Goal: Transaction & Acquisition: Purchase product/service

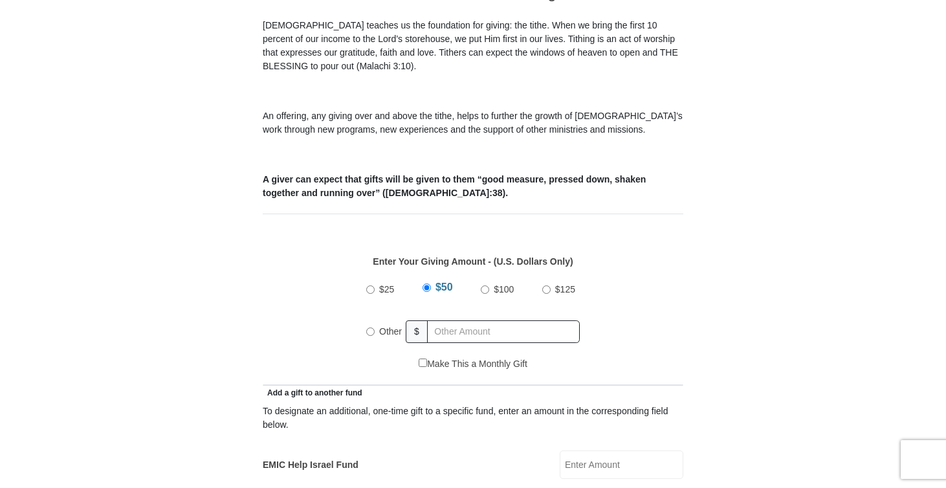
scroll to position [393, 0]
click at [487, 285] on input "$100" at bounding box center [485, 289] width 8 height 8
radio input "true"
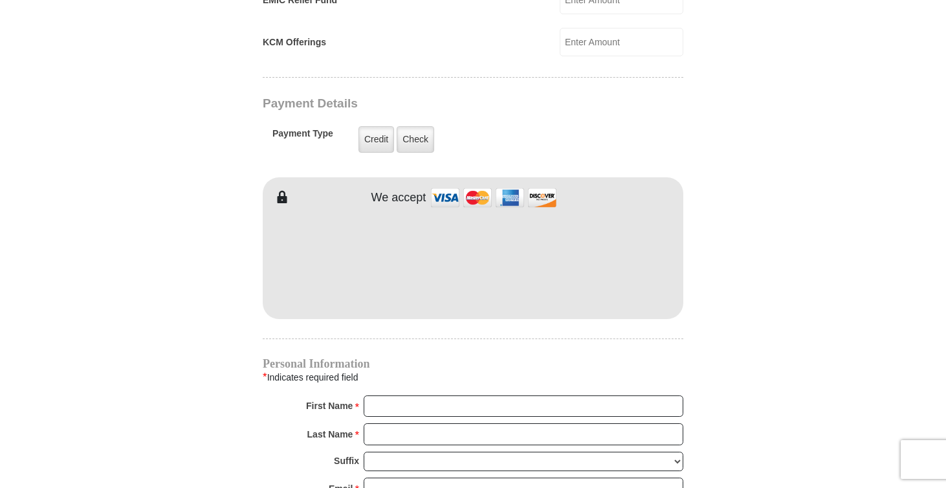
scroll to position [997, 0]
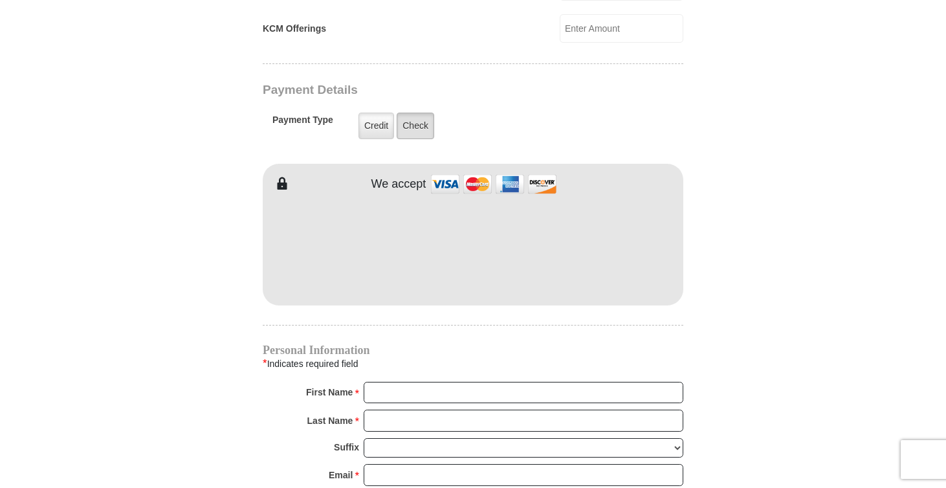
click at [416, 113] on label "Check" at bounding box center [416, 126] width 38 height 27
click at [0, 0] on input "Check" at bounding box center [0, 0] width 0 height 0
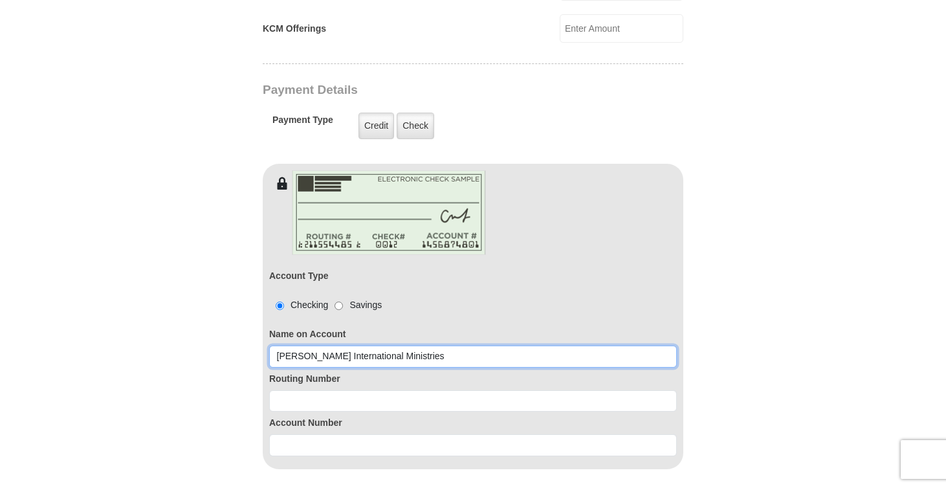
type input "[PERSON_NAME] International Ministries"
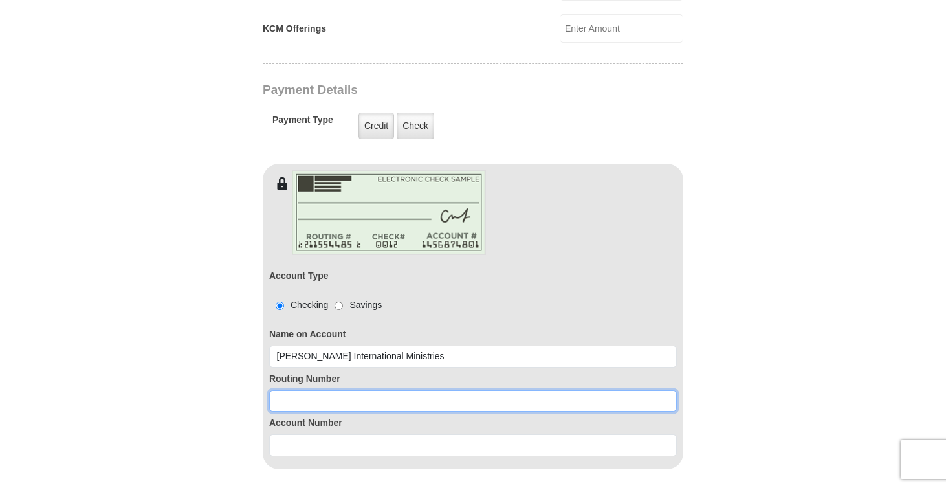
click at [377, 390] on input at bounding box center [473, 401] width 408 height 22
type input "083000137"
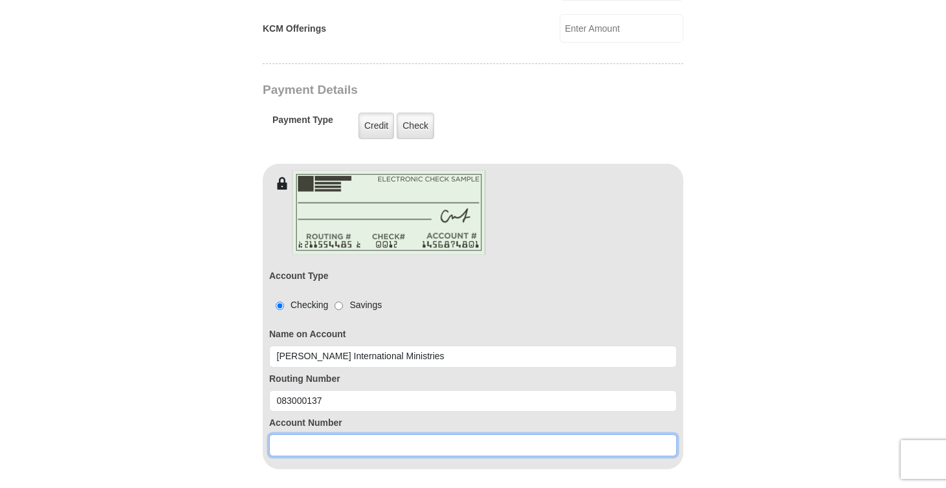
click at [298, 435] on input at bounding box center [473, 445] width 408 height 22
type input "790735911"
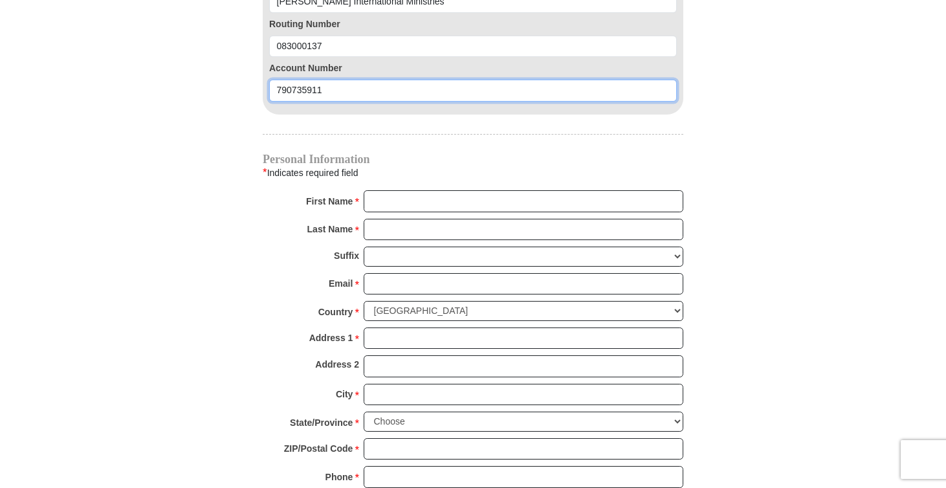
scroll to position [1353, 0]
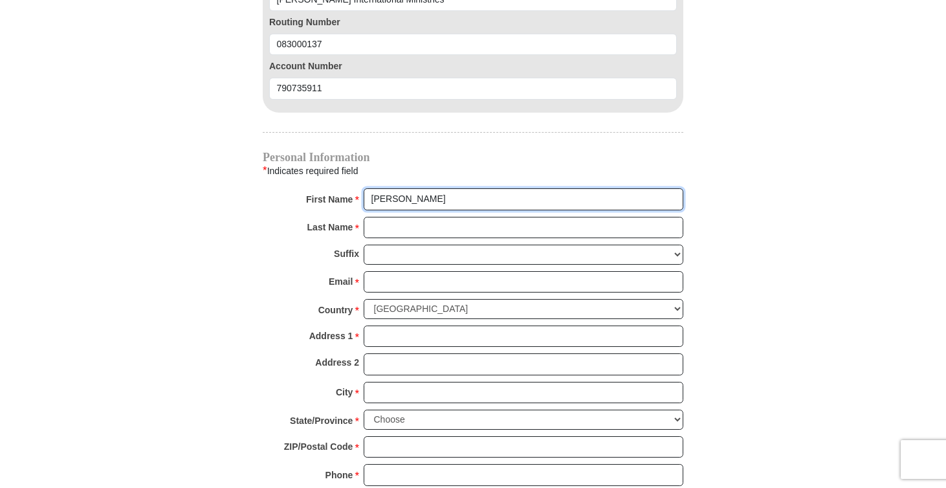
type input "[PERSON_NAME]"
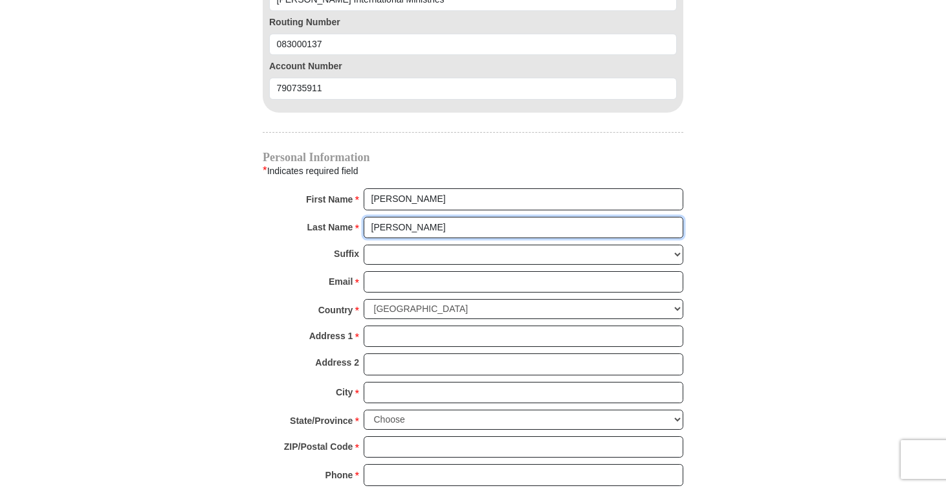
type input "[PERSON_NAME]"
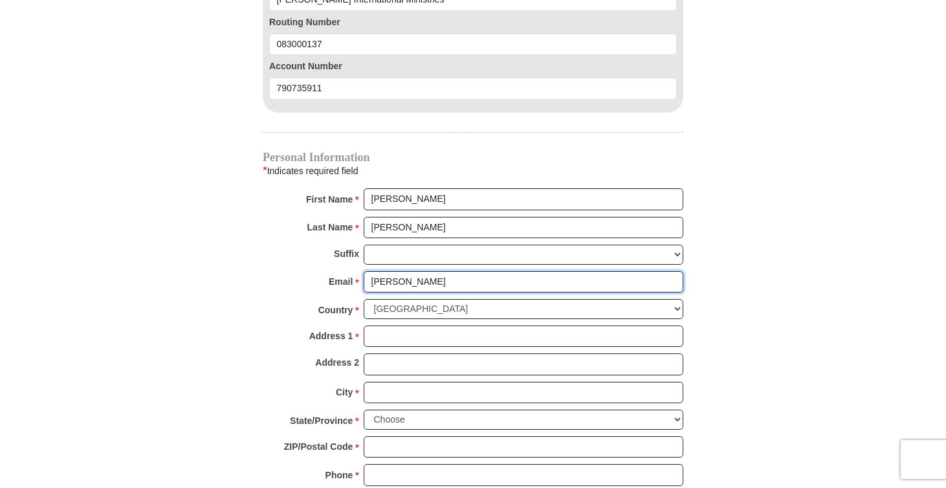
type input "[PERSON_NAME]"
type input "[EMAIL_ADDRESS][DOMAIN_NAME]"
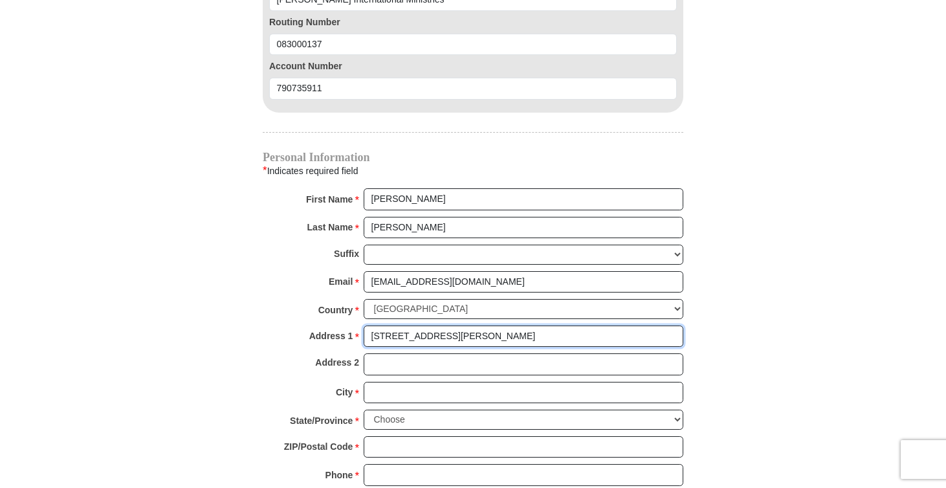
type input "[STREET_ADDRESS][PERSON_NAME]"
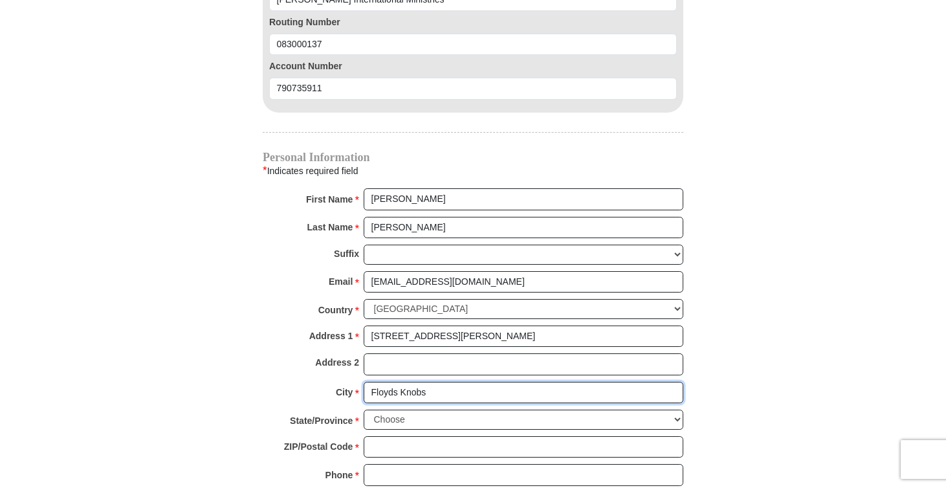
type input "Floyds Knobs"
click at [397, 410] on select "Choose [US_STATE] [US_STATE] [US_STATE] [US_STATE] [US_STATE] Armed Forces Amer…" at bounding box center [524, 420] width 320 height 20
select select "IN"
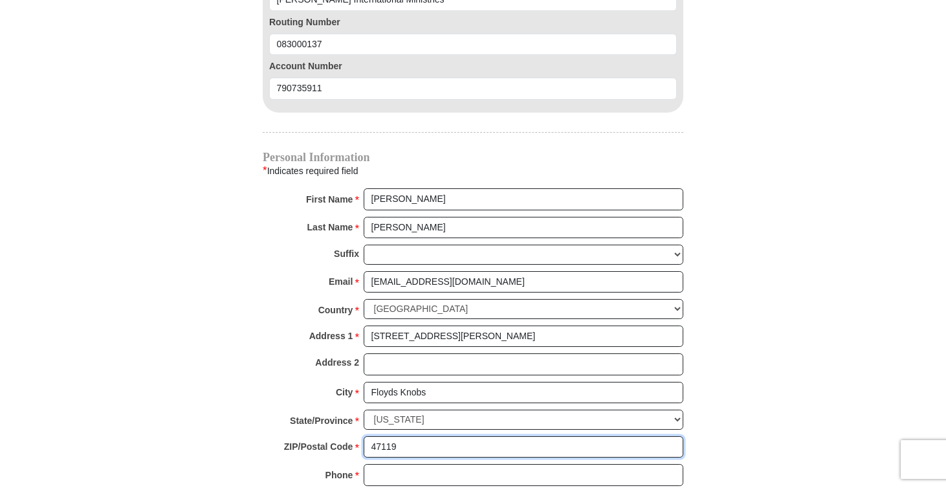
type input "47119"
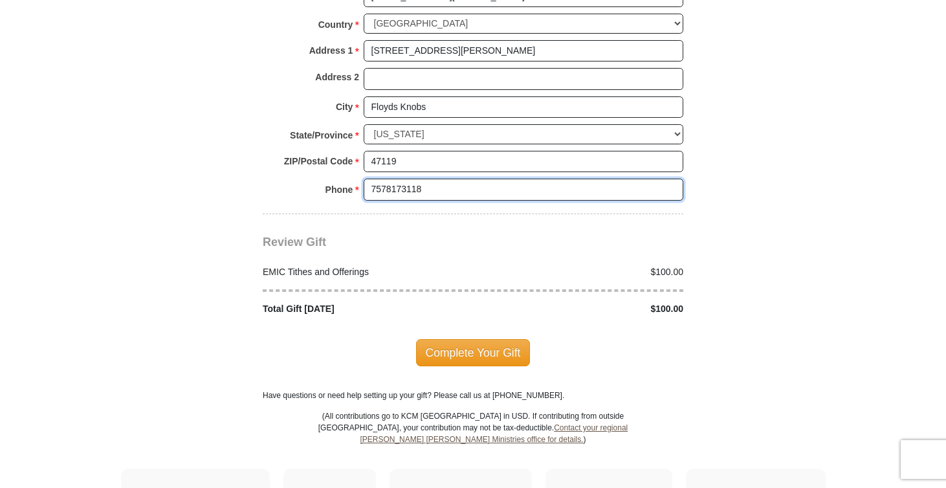
scroll to position [1640, 0]
type input "7578173118"
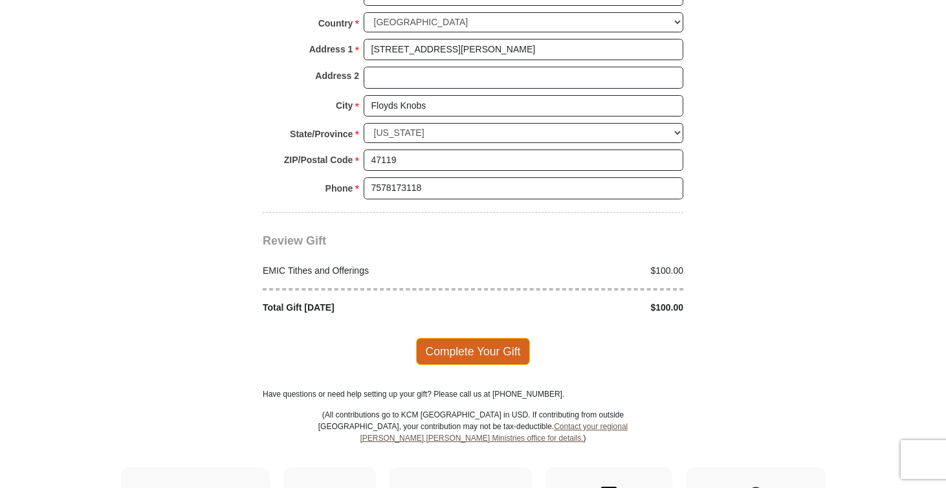
click at [508, 338] on span "Complete Your Gift" at bounding box center [473, 351] width 115 height 27
